Goal: Transaction & Acquisition: Purchase product/service

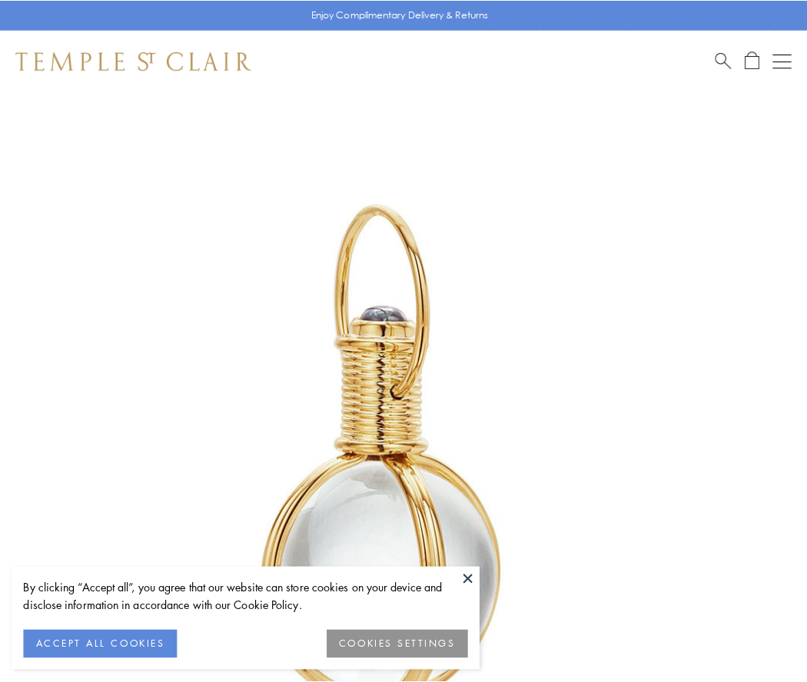
scroll to position [401, 0]
